Goal: Navigation & Orientation: Understand site structure

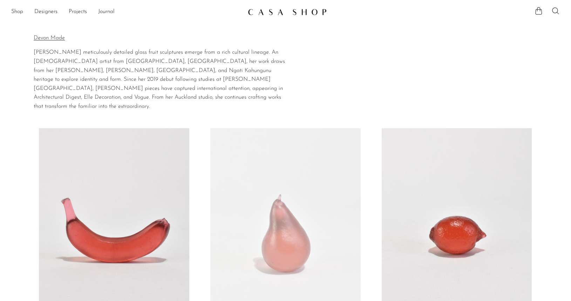
click at [308, 8] on img at bounding box center [287, 11] width 79 height 7
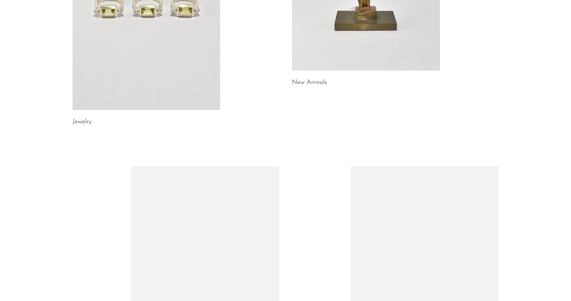
scroll to position [394, 0]
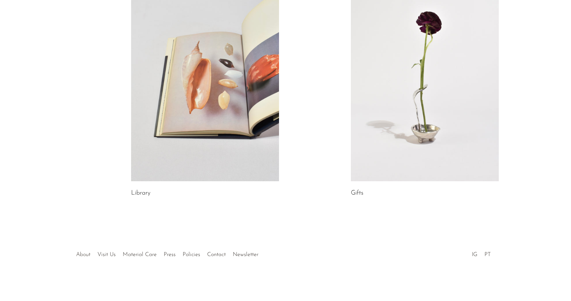
click at [77, 253] on link "About" at bounding box center [83, 255] width 14 height 6
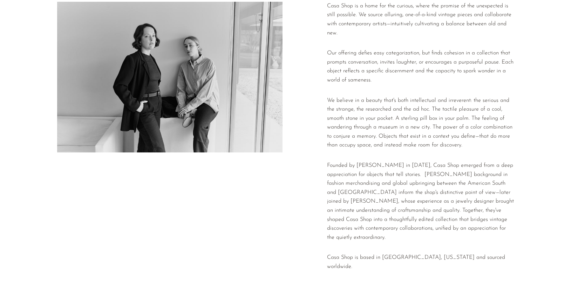
scroll to position [47, 0]
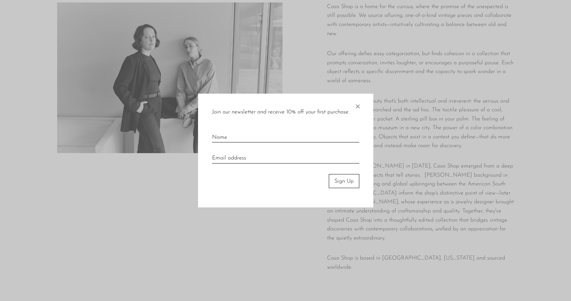
click at [81, 202] on div at bounding box center [285, 150] width 571 height 301
click at [205, 147] on div "Join our newsletter and receive 10% off your first purchase. × Sign Up" at bounding box center [285, 150] width 175 height 114
click at [359, 105] on span "×" at bounding box center [357, 104] width 7 height 22
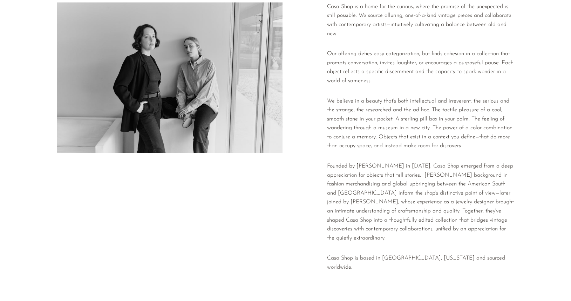
scroll to position [114, 0]
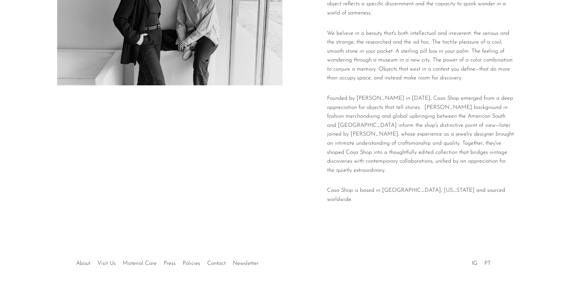
click at [108, 260] on link "Visit Us" at bounding box center [107, 263] width 18 height 6
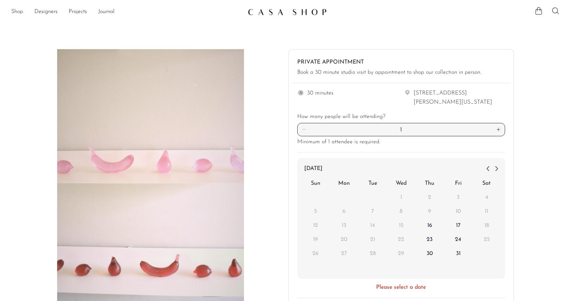
click at [20, 11] on link "Shop" at bounding box center [17, 11] width 12 height 9
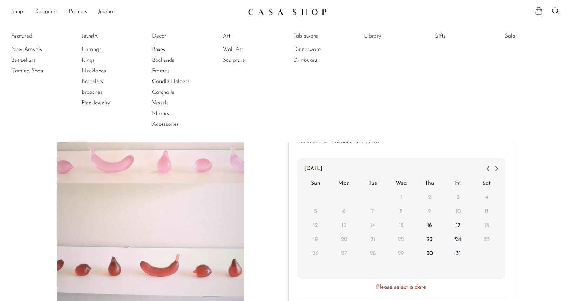
click at [88, 50] on link "Earrings" at bounding box center [108, 50] width 53 height 8
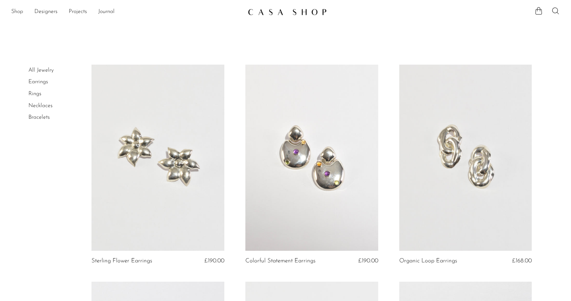
click at [15, 13] on link "Shop" at bounding box center [17, 11] width 12 height 9
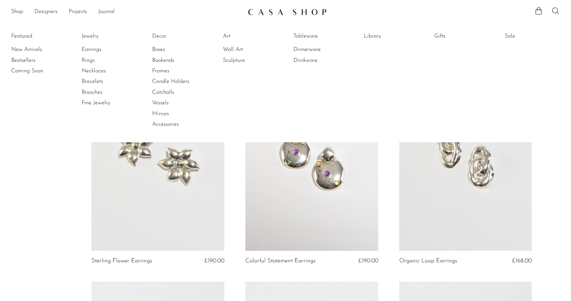
click at [100, 107] on li "Fine Jewelry" at bounding box center [108, 103] width 53 height 11
click at [98, 106] on link "Fine Jewelry" at bounding box center [108, 103] width 53 height 8
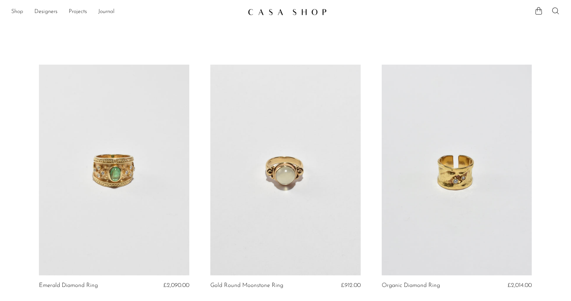
click at [15, 12] on link "Shop" at bounding box center [17, 11] width 12 height 9
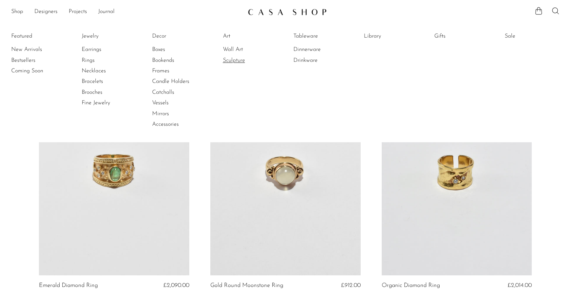
click at [239, 61] on link "Sculpture" at bounding box center [249, 60] width 53 height 8
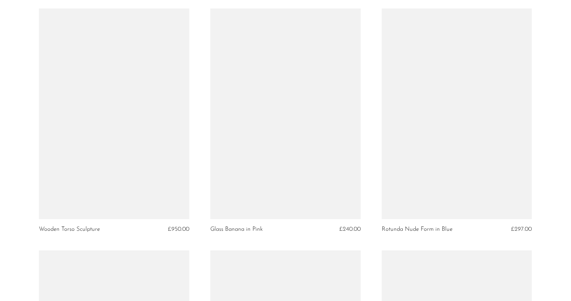
scroll to position [1754, 0]
